Goal: Information Seeking & Learning: Find specific fact

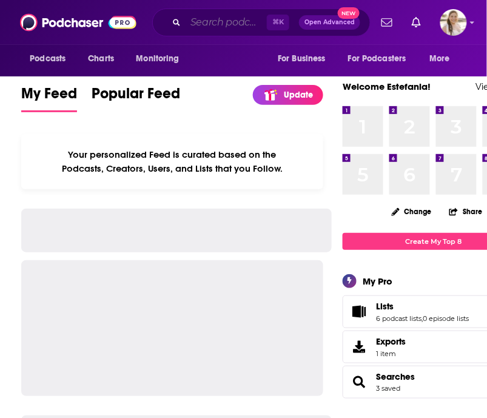
click at [209, 18] on input "Search podcasts, credits, & more..." at bounding box center [226, 22] width 81 height 19
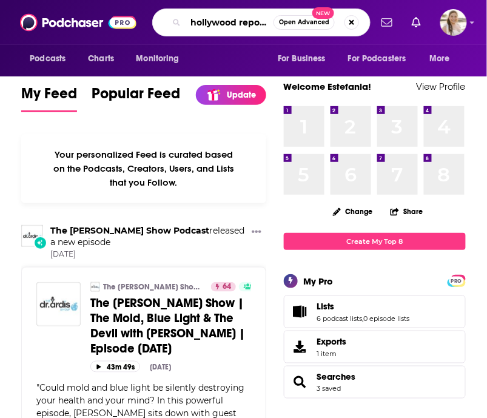
scroll to position [0, 7]
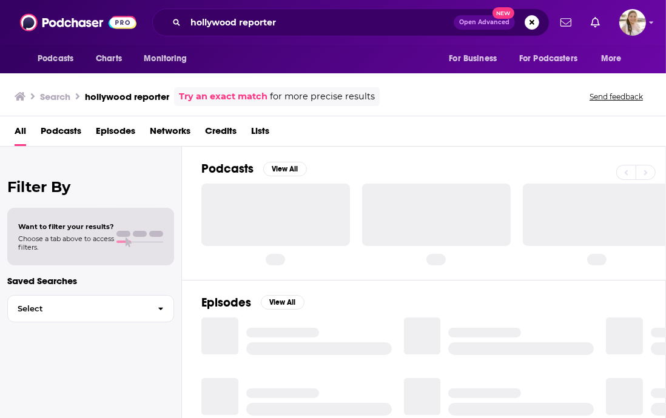
click at [280, 209] on div at bounding box center [275, 215] width 149 height 62
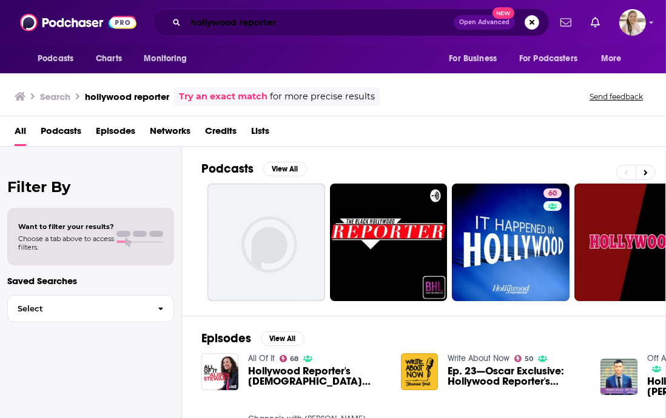
click at [255, 20] on input "hollywood reporter" at bounding box center [320, 22] width 268 height 19
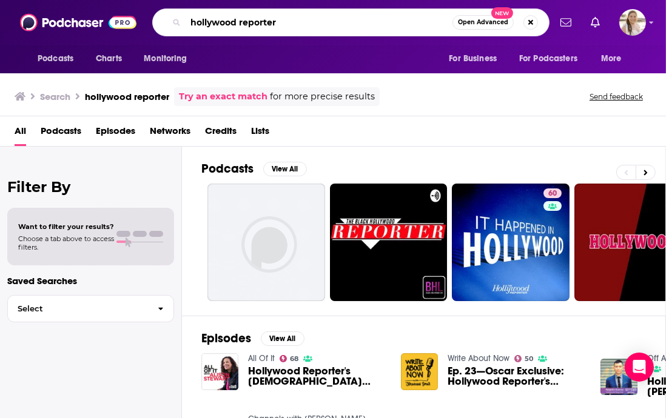
click at [255, 20] on input "hollywood reporter" at bounding box center [319, 22] width 267 height 19
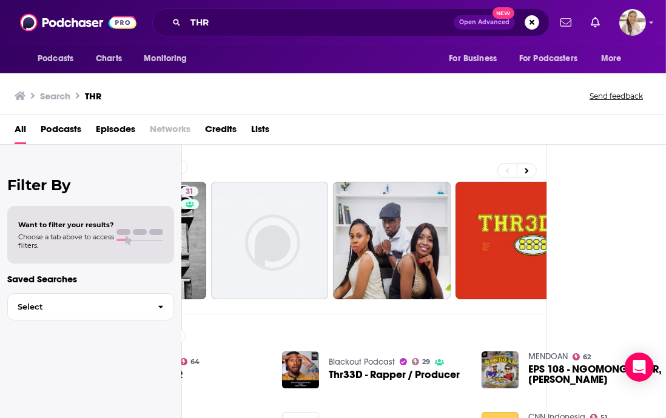
scroll to position [0, 118]
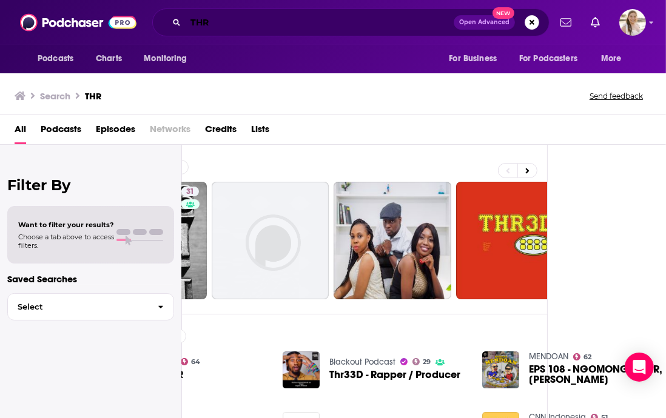
click at [192, 22] on input "THR" at bounding box center [320, 22] width 268 height 19
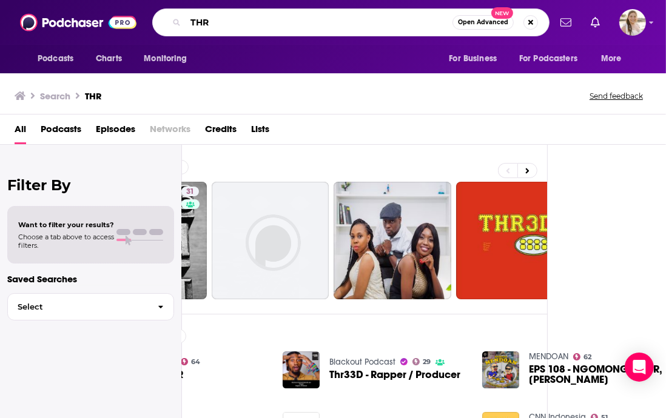
click at [192, 22] on input "THR" at bounding box center [319, 22] width 267 height 19
type input "hollywood reporter"
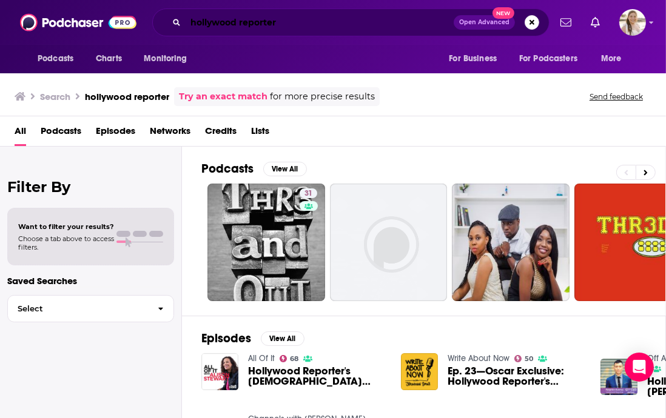
click at [295, 25] on input "hollywood reporter" at bounding box center [320, 22] width 268 height 19
click at [486, 22] on button "Search podcasts, credits, & more..." at bounding box center [532, 22] width 15 height 15
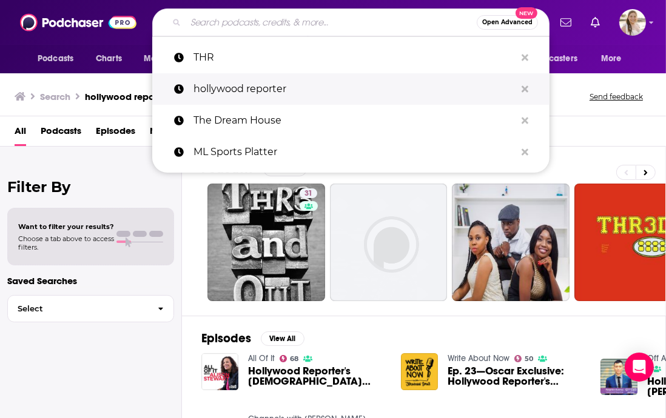
click at [246, 88] on p "hollywood reporter" at bounding box center [354, 89] width 322 height 32
type input "hollywood reporter"
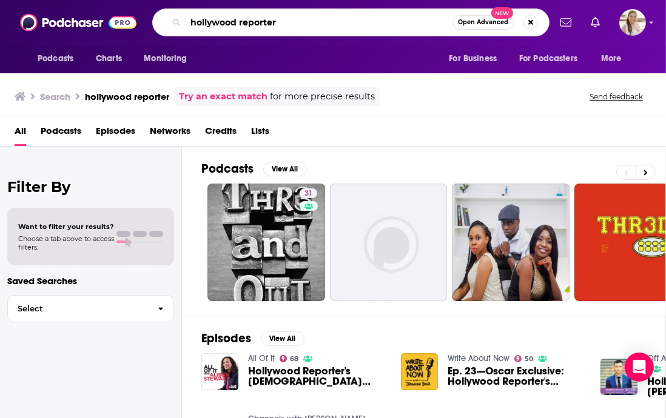
click at [286, 26] on input "hollywood reporter" at bounding box center [319, 22] width 267 height 19
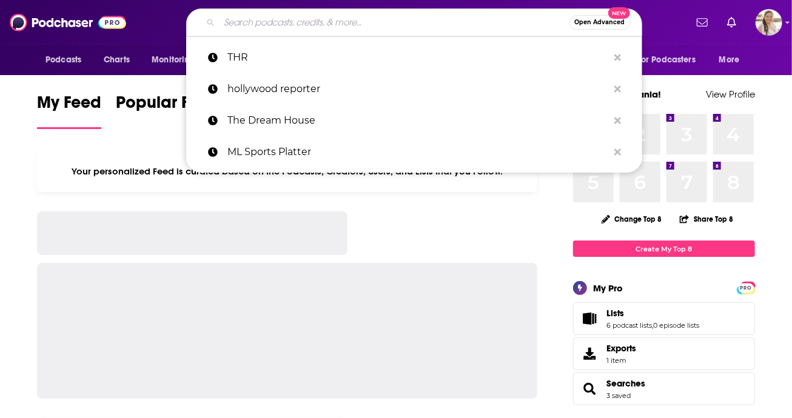
click at [268, 27] on input "Search podcasts, credits, & more..." at bounding box center [395, 22] width 350 height 19
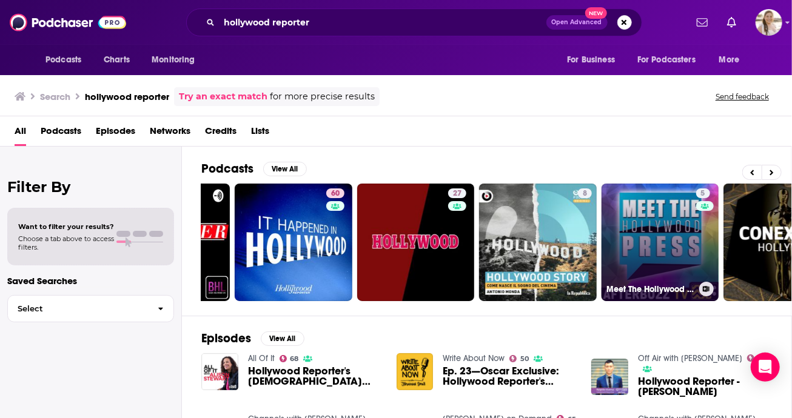
scroll to position [0, 216]
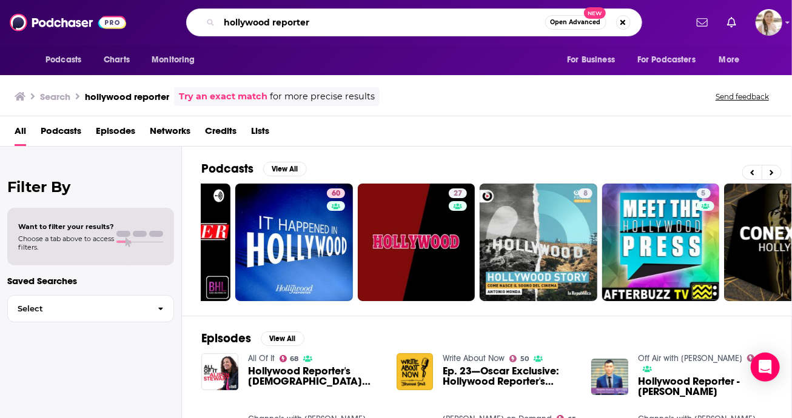
click at [306, 26] on input "hollywood reporter" at bounding box center [383, 22] width 326 height 19
paste input "SCOTT FEINBERG"
type input ""SCOTT FEINBERG""
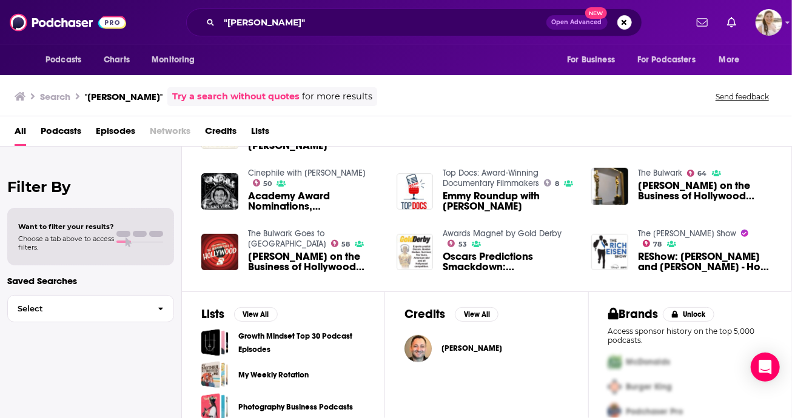
scroll to position [264, 0]
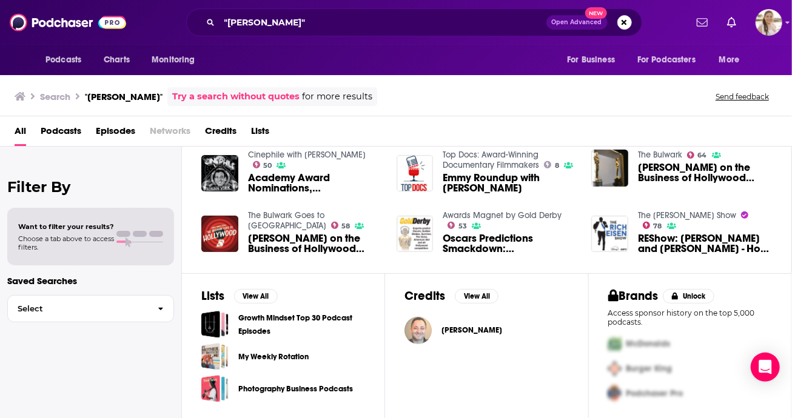
click at [416, 326] on img "Scott Feinberg" at bounding box center [417, 330] width 27 height 27
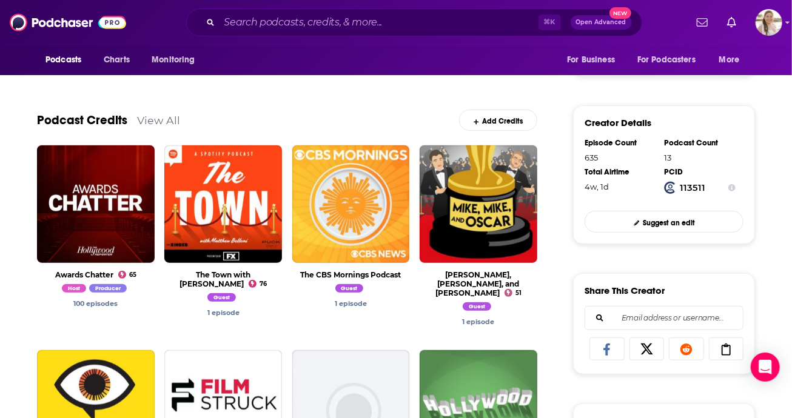
scroll to position [353, 0]
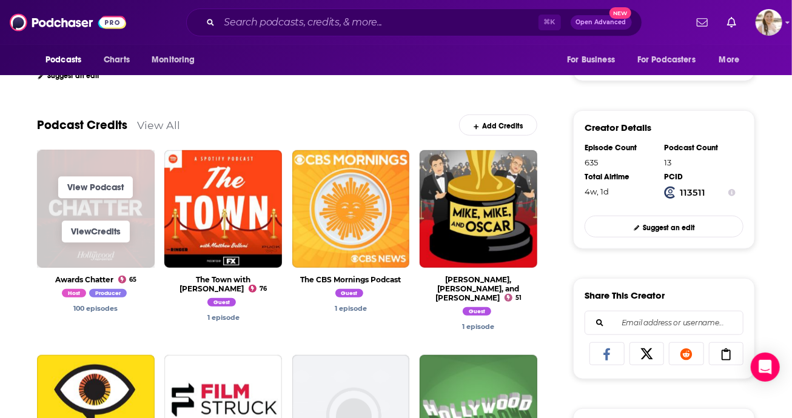
click at [102, 220] on span "View Credits" at bounding box center [96, 232] width 118 height 44
click at [104, 183] on link "View Podcast" at bounding box center [95, 187] width 75 height 22
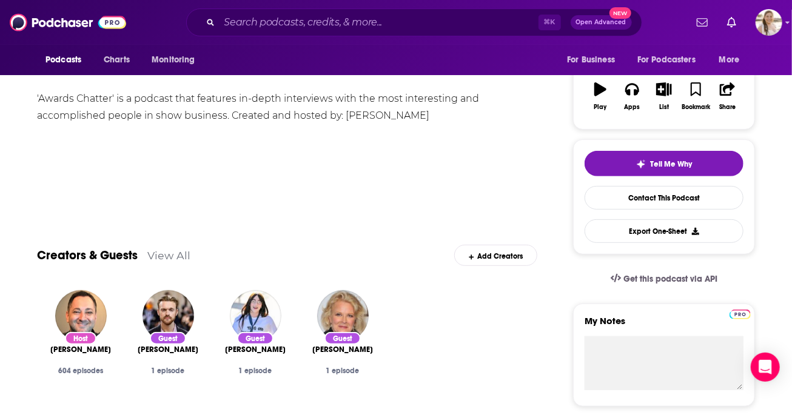
scroll to position [145, 0]
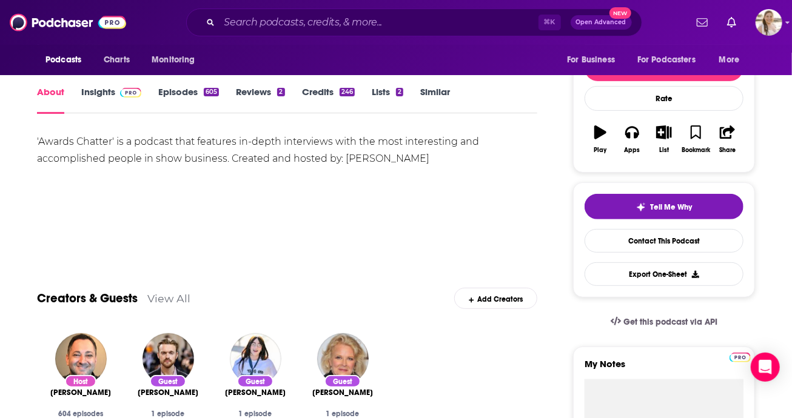
click at [107, 91] on link "Insights" at bounding box center [111, 100] width 60 height 28
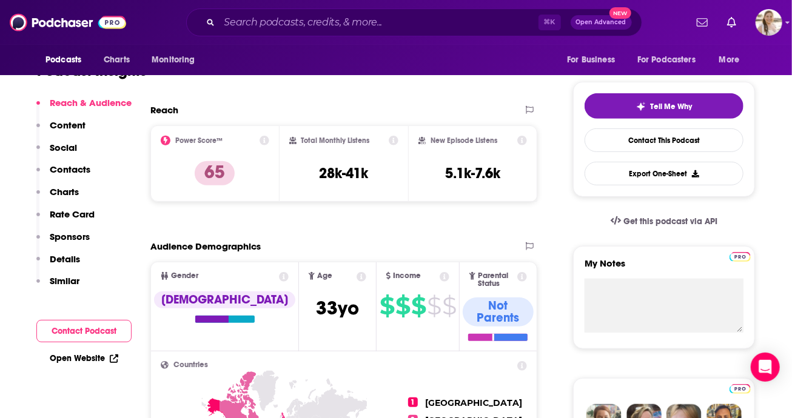
scroll to position [249, 0]
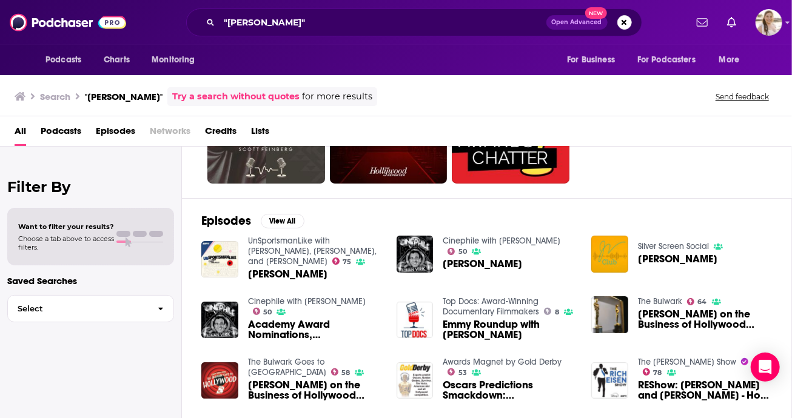
scroll to position [118, 0]
